Goal: Information Seeking & Learning: Learn about a topic

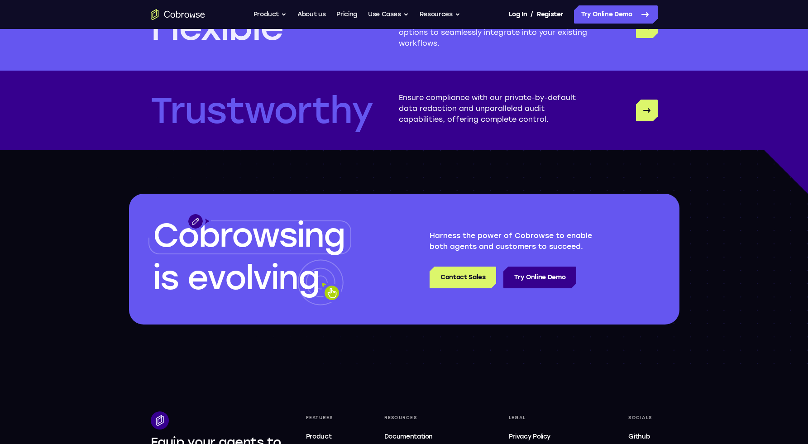
scroll to position [2532, 0]
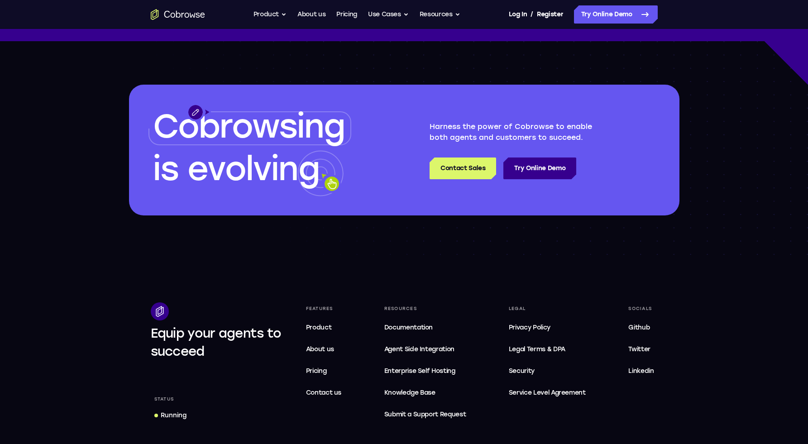
click at [361, 235] on div "Cobrowsing is evolving Harness the power of Cobrowse to enable both agents and …" at bounding box center [404, 150] width 808 height 218
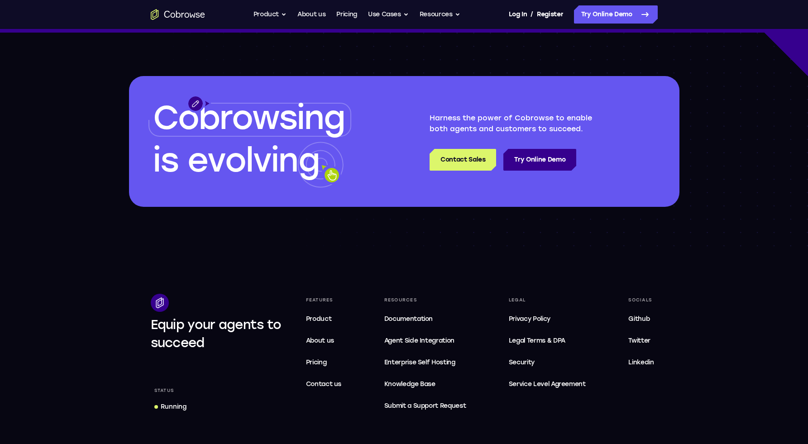
scroll to position [2701, 0]
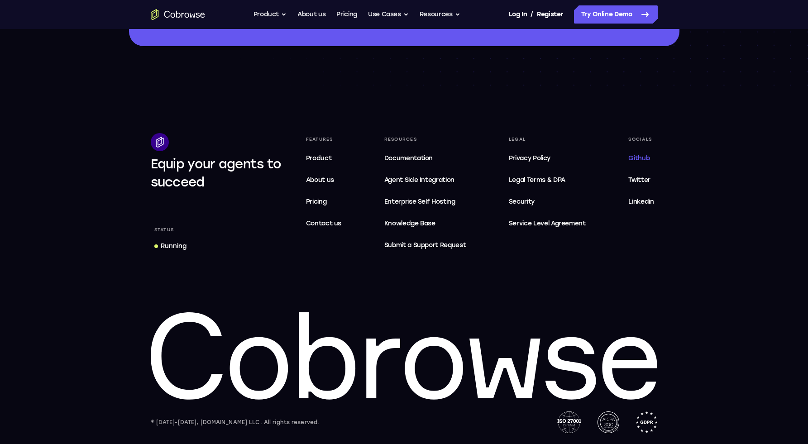
click at [637, 161] on span "Github" at bounding box center [638, 158] width 21 height 8
click at [324, 206] on link "Pricing" at bounding box center [323, 202] width 43 height 18
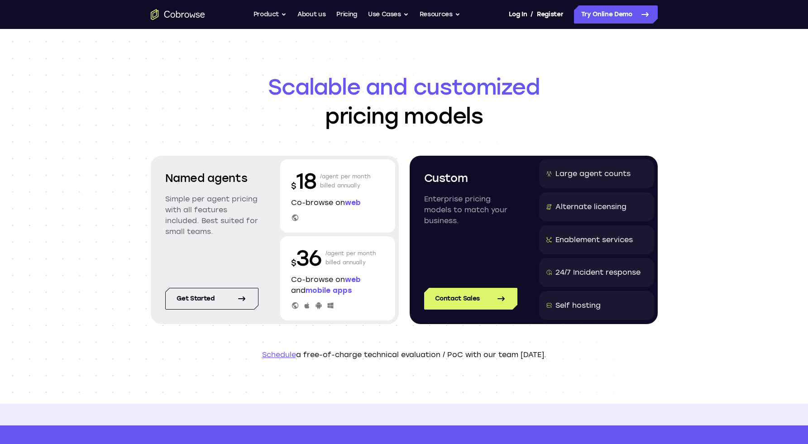
click at [133, 90] on header "Scalable and customized pricing models Named agents Simple per agent pricing wi…" at bounding box center [403, 216] width 579 height 375
click at [310, 21] on link "About us" at bounding box center [311, 14] width 28 height 18
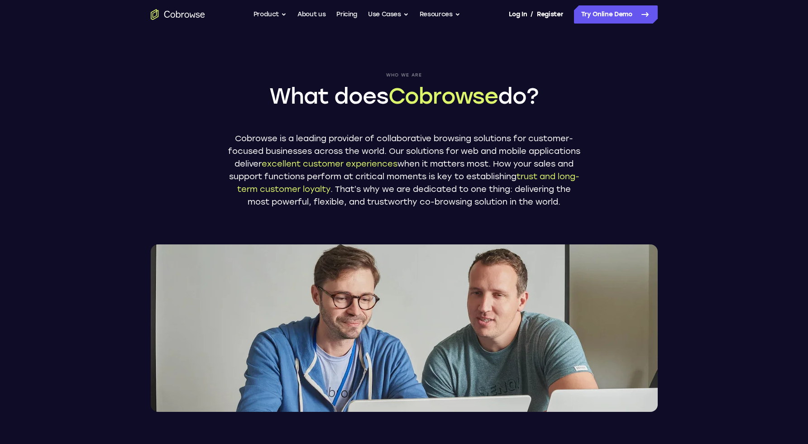
click at [138, 128] on div "Who we are What does Cobrowse do? Cobrowse is a leading provider of collaborati…" at bounding box center [403, 220] width 579 height 383
click at [375, 15] on button "Use Cases" at bounding box center [388, 14] width 41 height 18
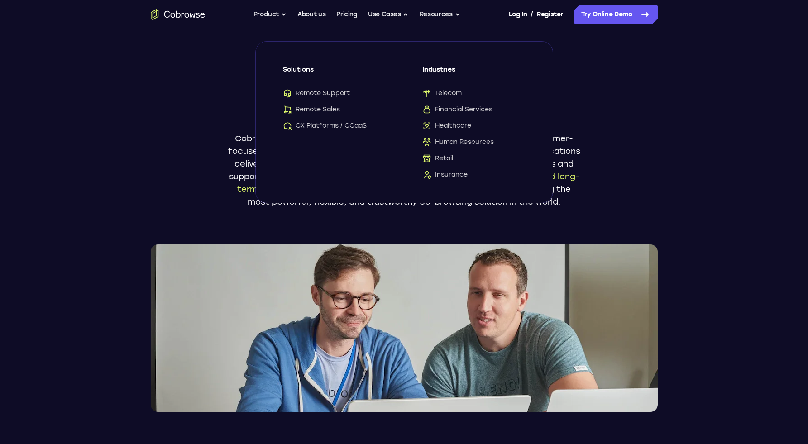
click at [283, 69] on span "Solutions" at bounding box center [334, 73] width 103 height 16
drag, startPoint x: 283, startPoint y: 71, endPoint x: 368, endPoint y: 127, distance: 101.4
click at [368, 127] on div "Solutions Remote Support Remote Sales CX Platforms / CCaaS" at bounding box center [334, 97] width 103 height 65
copy div "Solutions Remote Support Remote Sales CX Platforms / CCaaS"
click at [160, 129] on div "Who we are What does Cobrowse do? Cobrowse is a leading provider of collaborati…" at bounding box center [403, 220] width 579 height 383
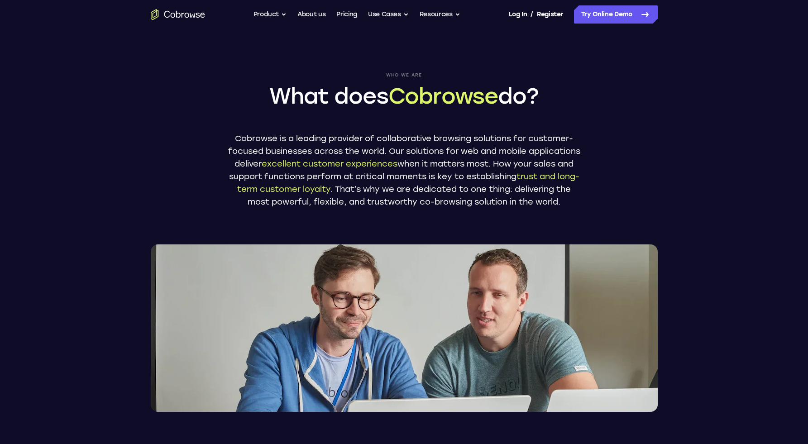
click at [180, 69] on div "Who we are What does Cobrowse do? Cobrowse is a leading provider of collaborati…" at bounding box center [403, 220] width 579 height 383
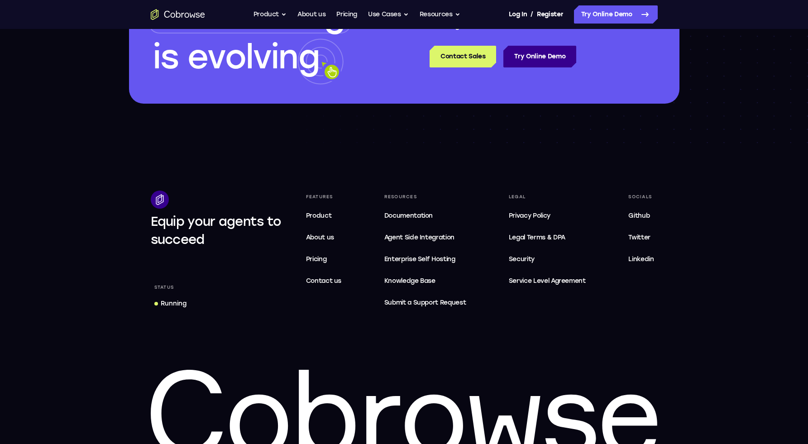
scroll to position [2701, 0]
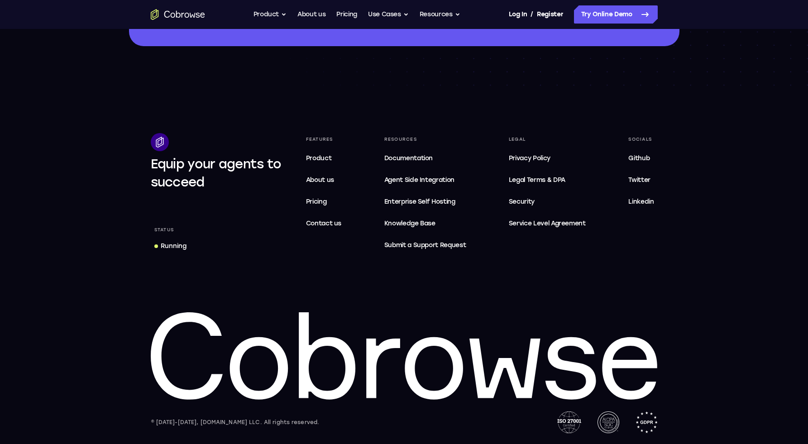
click at [436, 275] on div "Equip your agents to succeed Status Running Features Product About us Pricing C…" at bounding box center [403, 283] width 579 height 300
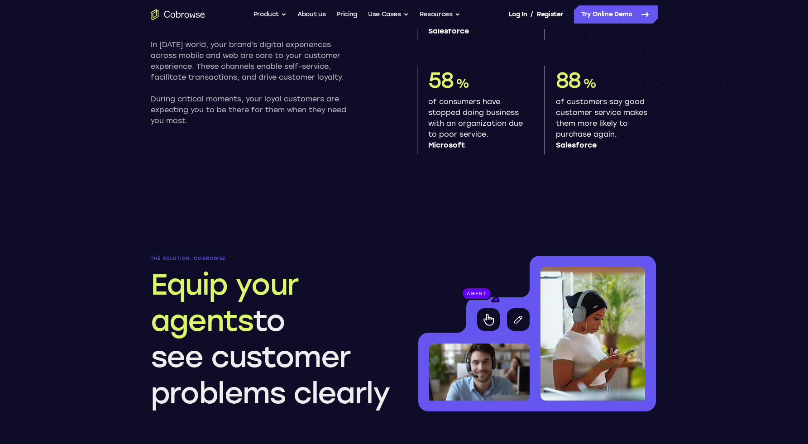
scroll to position [0, 0]
